Goal: Information Seeking & Learning: Learn about a topic

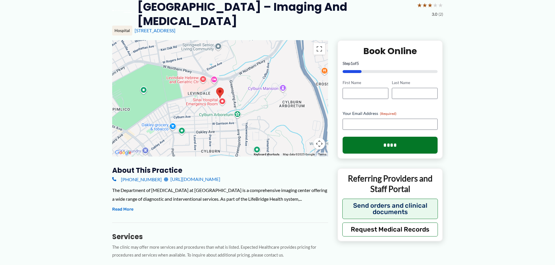
scroll to position [68, 0]
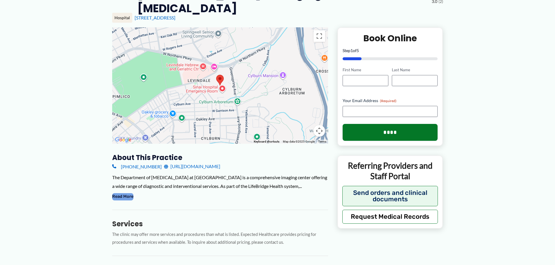
click at [125, 195] on button "Read More" at bounding box center [122, 196] width 21 height 7
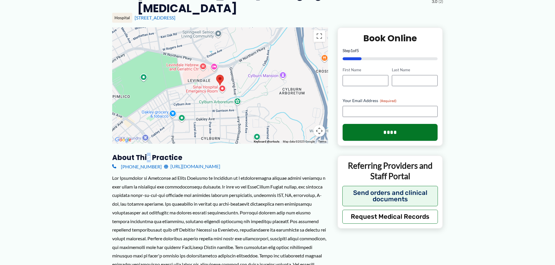
drag, startPoint x: 151, startPoint y: 146, endPoint x: 145, endPoint y: 147, distance: 5.9
click at [145, 147] on div "To navigate the map with touch gestures double-tap and hold your finger on the …" at bounding box center [220, 270] width 216 height 486
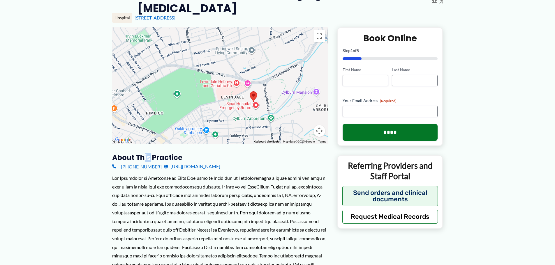
drag, startPoint x: 155, startPoint y: 132, endPoint x: 187, endPoint y: 150, distance: 36.5
